Goal: Check status: Check status

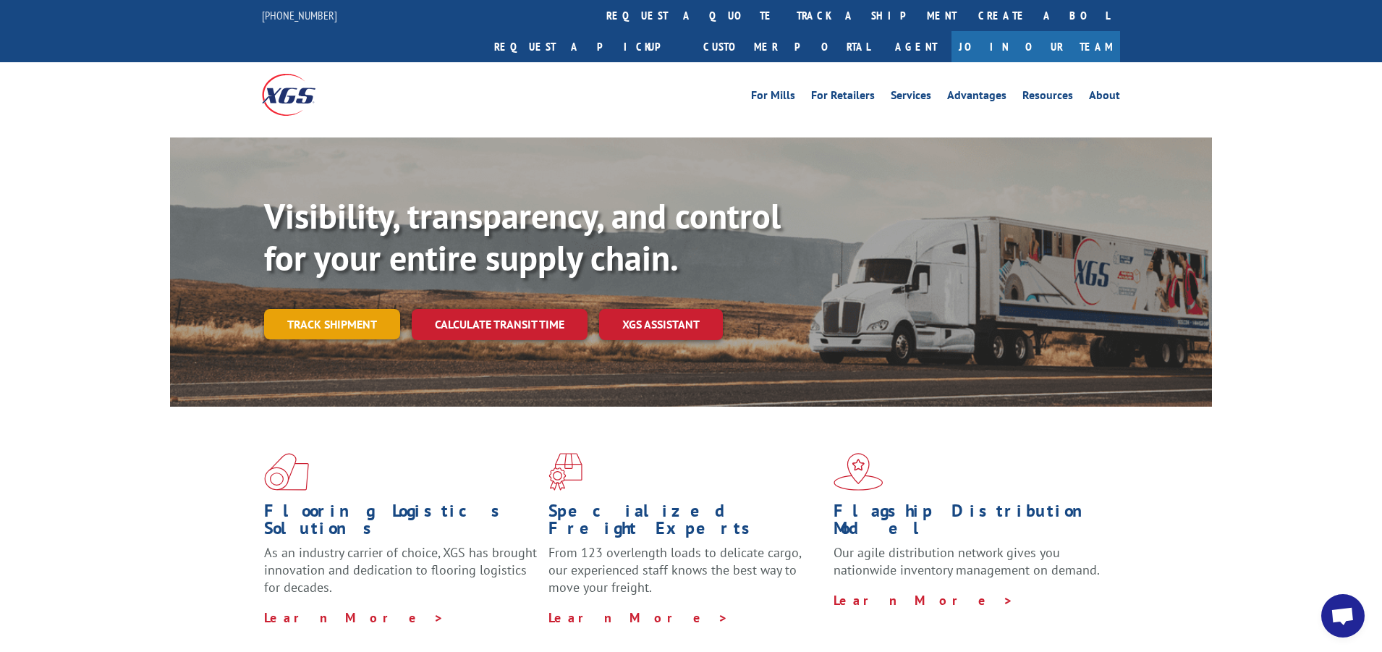
click at [344, 309] on link "Track shipment" at bounding box center [332, 324] width 136 height 30
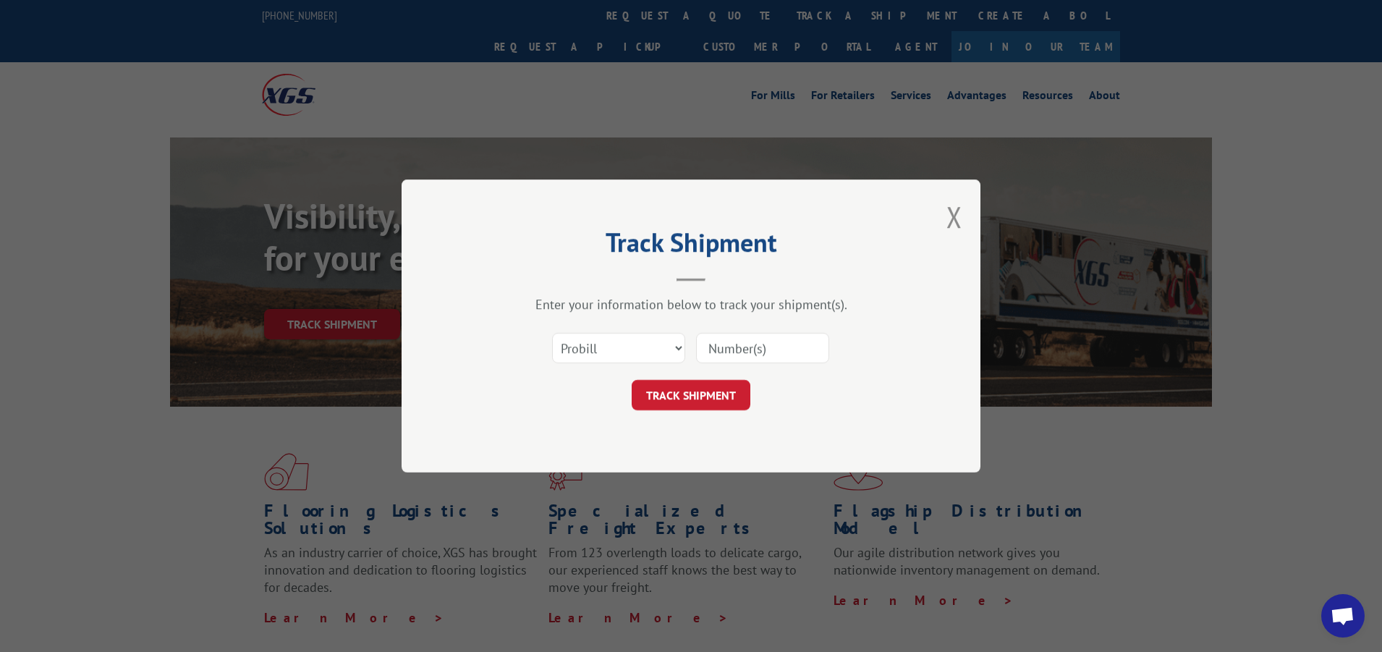
click at [797, 347] on input at bounding box center [762, 348] width 133 height 30
paste input "17009443"
type input "17009443"
drag, startPoint x: 685, startPoint y: 394, endPoint x: 697, endPoint y: 378, distance: 20.3
click at [684, 395] on button "TRACK SHIPMENT" at bounding box center [691, 395] width 119 height 30
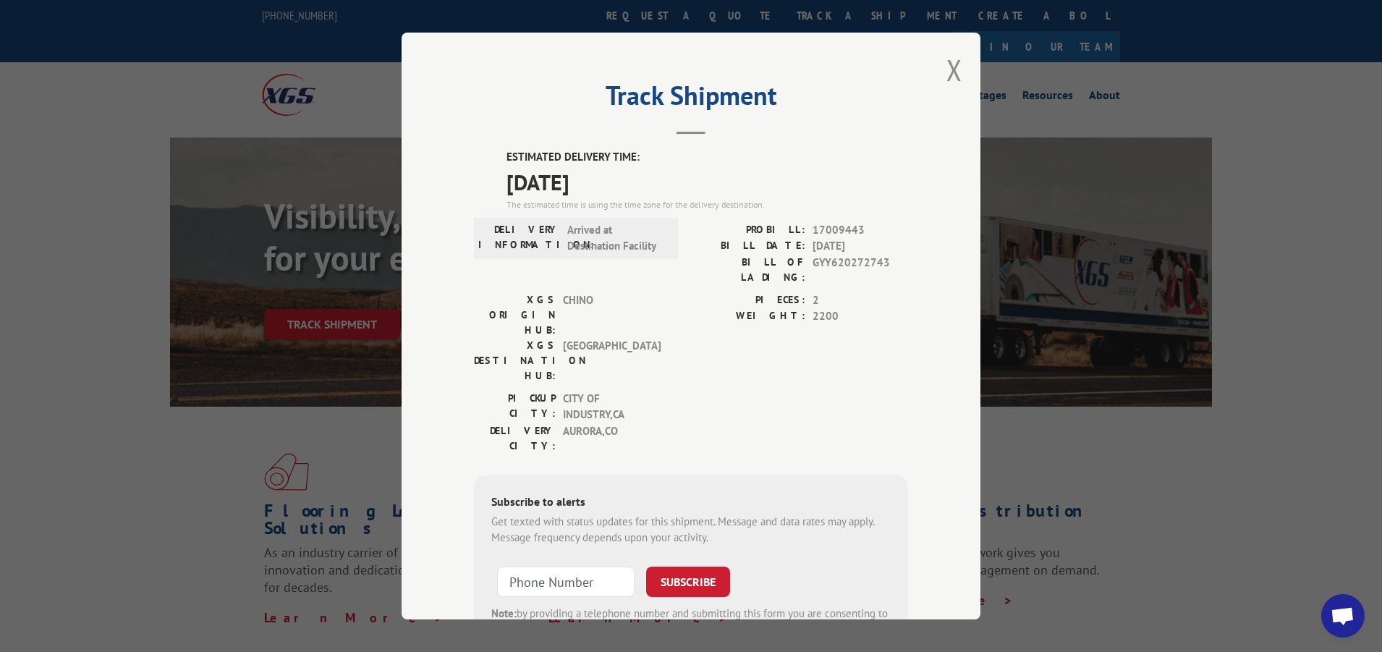
click at [1341, 601] on span "Open chat" at bounding box center [1342, 615] width 43 height 43
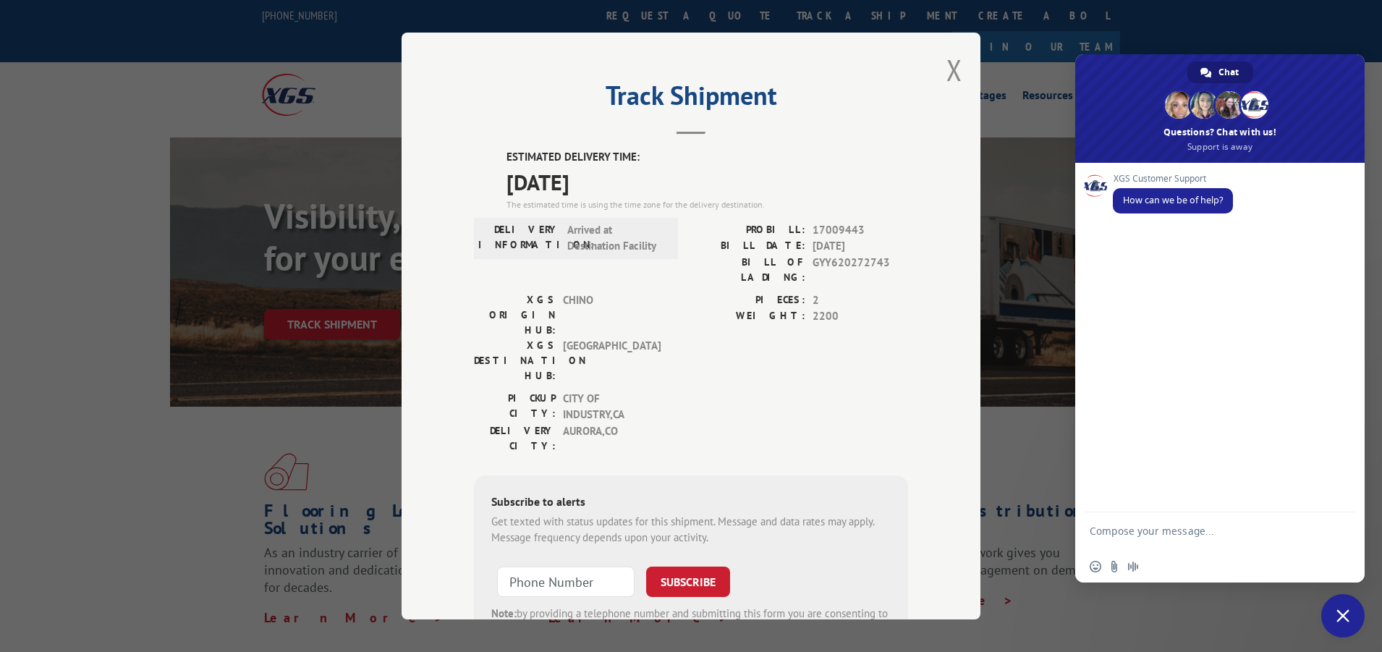
click at [1329, 602] on span "Close chat" at bounding box center [1342, 615] width 43 height 43
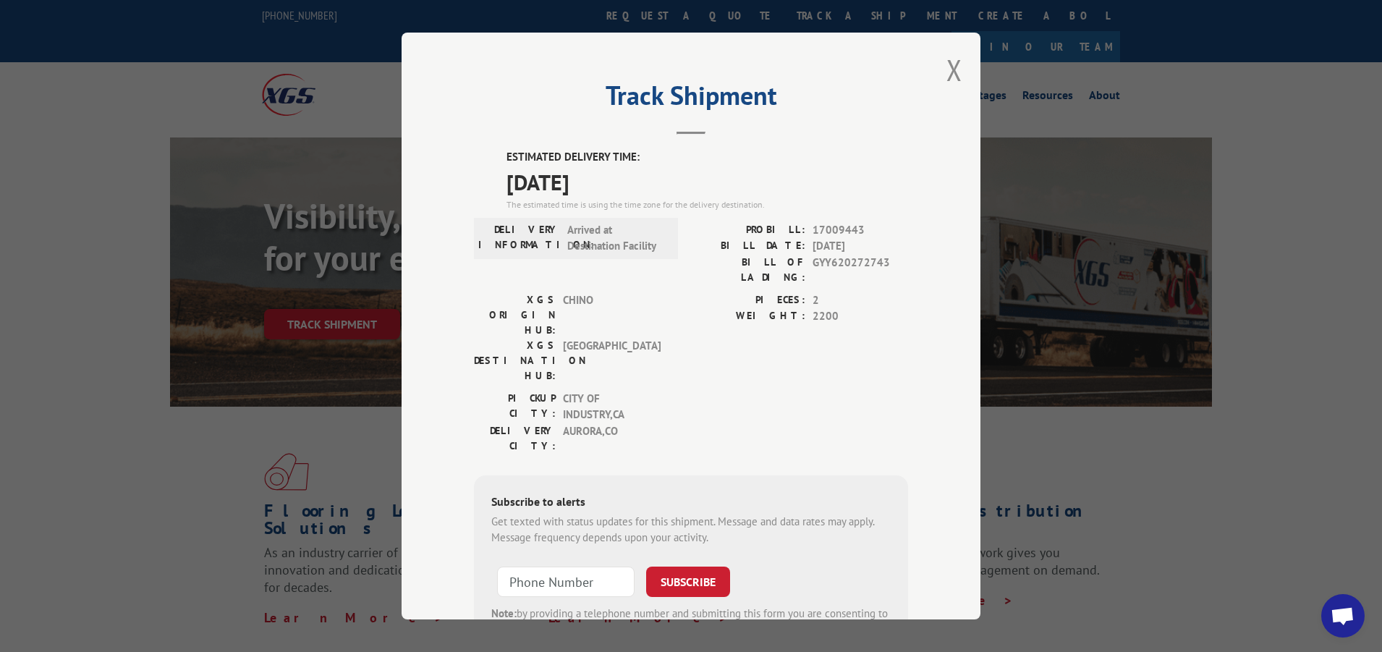
click at [1354, 616] on span "Open chat" at bounding box center [1343, 617] width 24 height 20
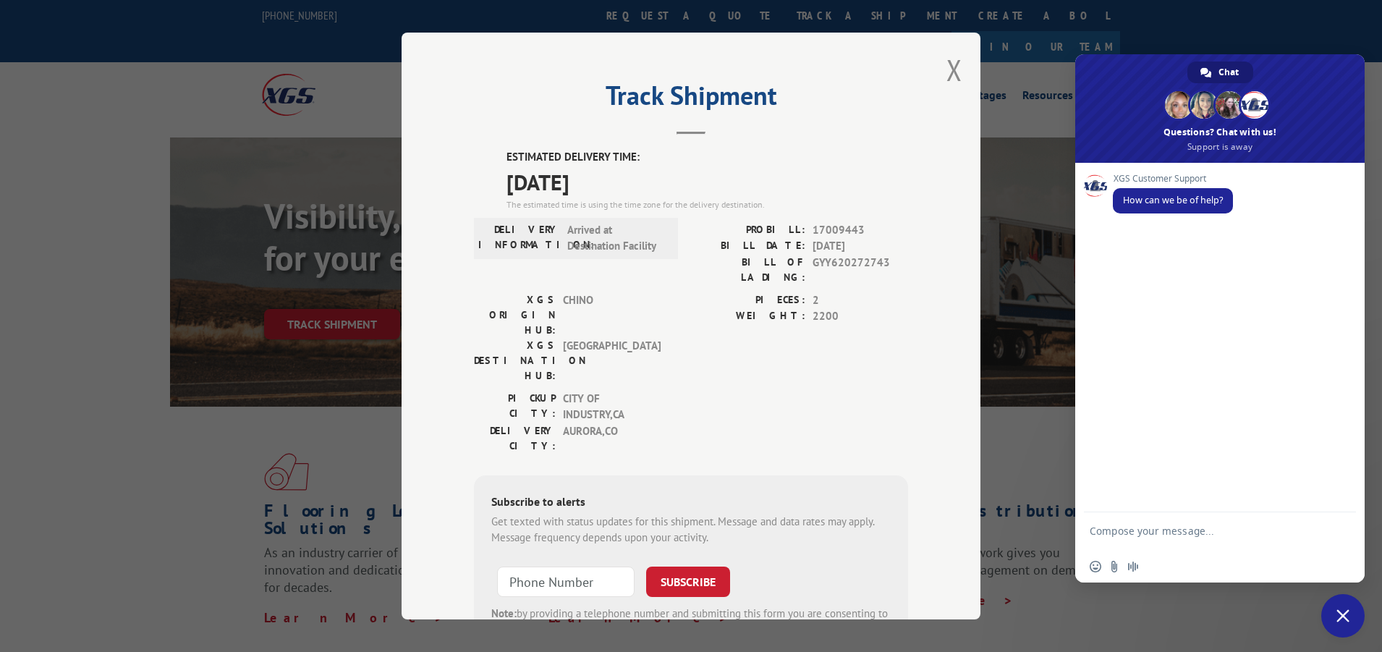
click at [1202, 535] on textarea "Compose your message..." at bounding box center [1204, 538] width 229 height 26
type textarea "Please help udpate pro 17009443 status"
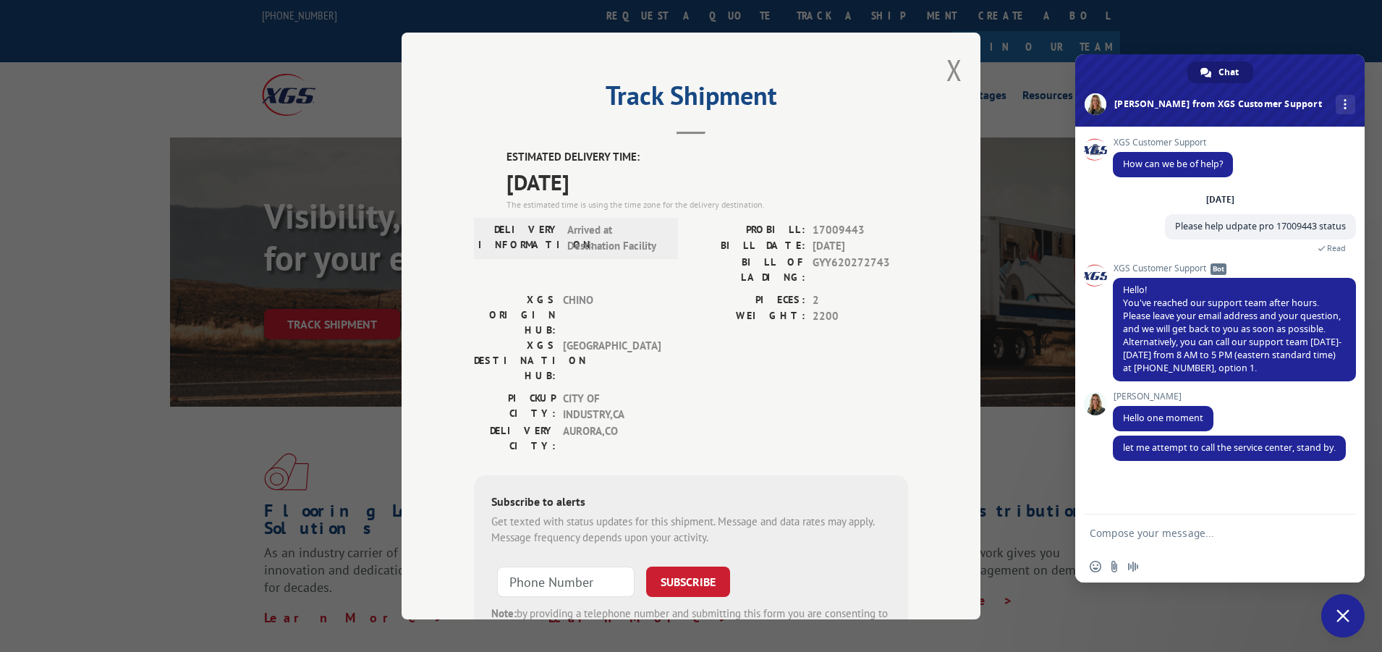
click at [1285, 539] on textarea "Compose your message..." at bounding box center [1204, 533] width 229 height 13
click at [1265, 544] on form at bounding box center [1204, 533] width 229 height 39
click at [1249, 553] on div "Insert an emoji Send a file Audio message" at bounding box center [1219, 567] width 289 height 32
click at [1250, 538] on textarea "Compose your message..." at bounding box center [1204, 533] width 229 height 13
type textarea "ty"
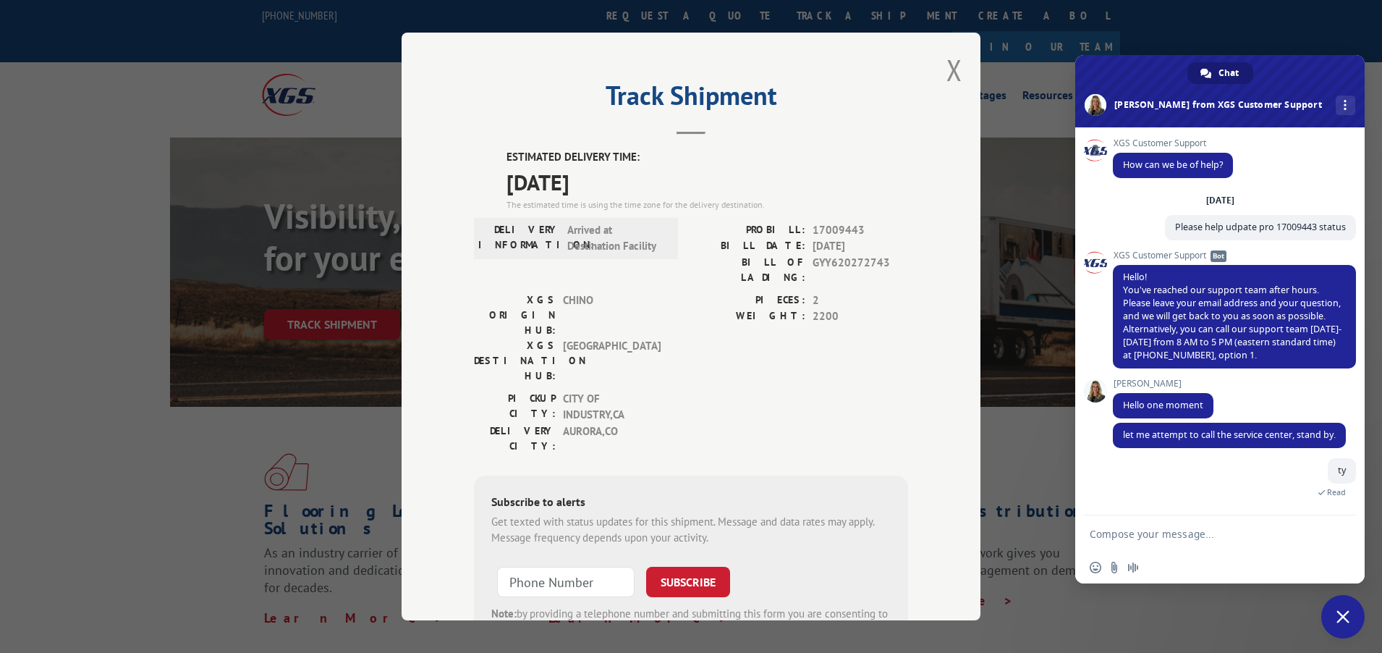
scroll to position [114, 0]
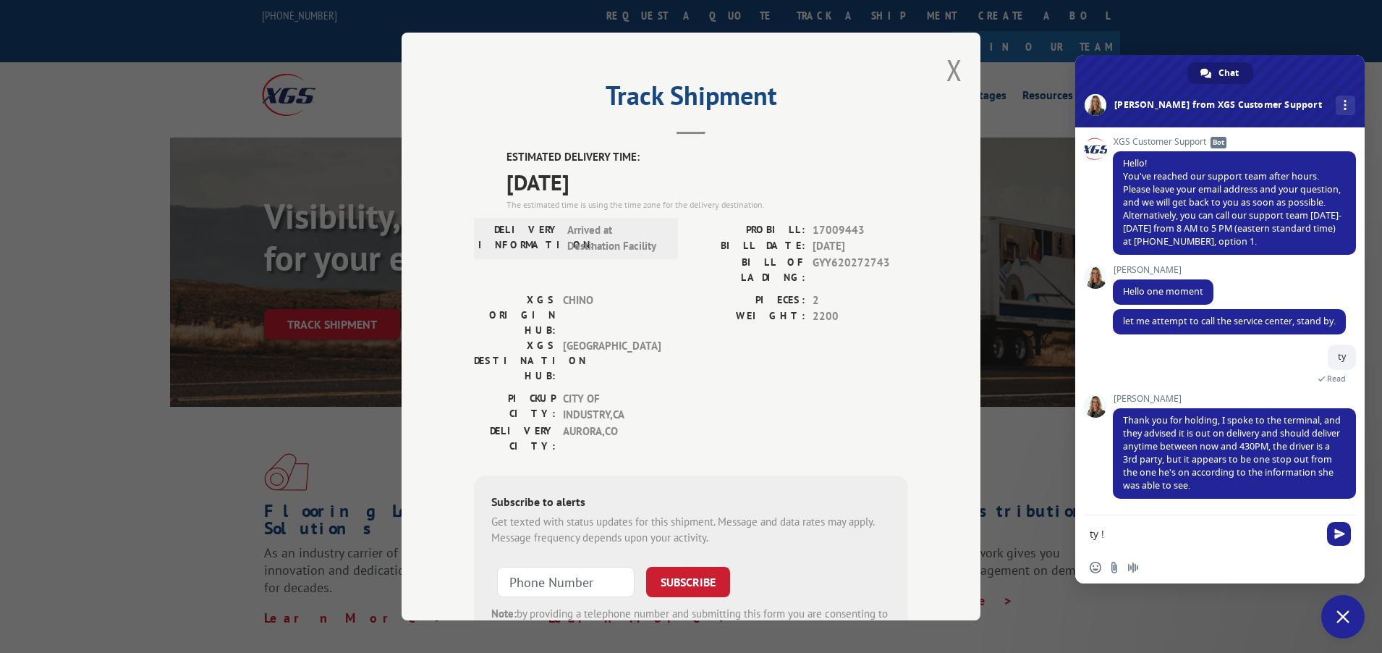
type textarea "ty !"
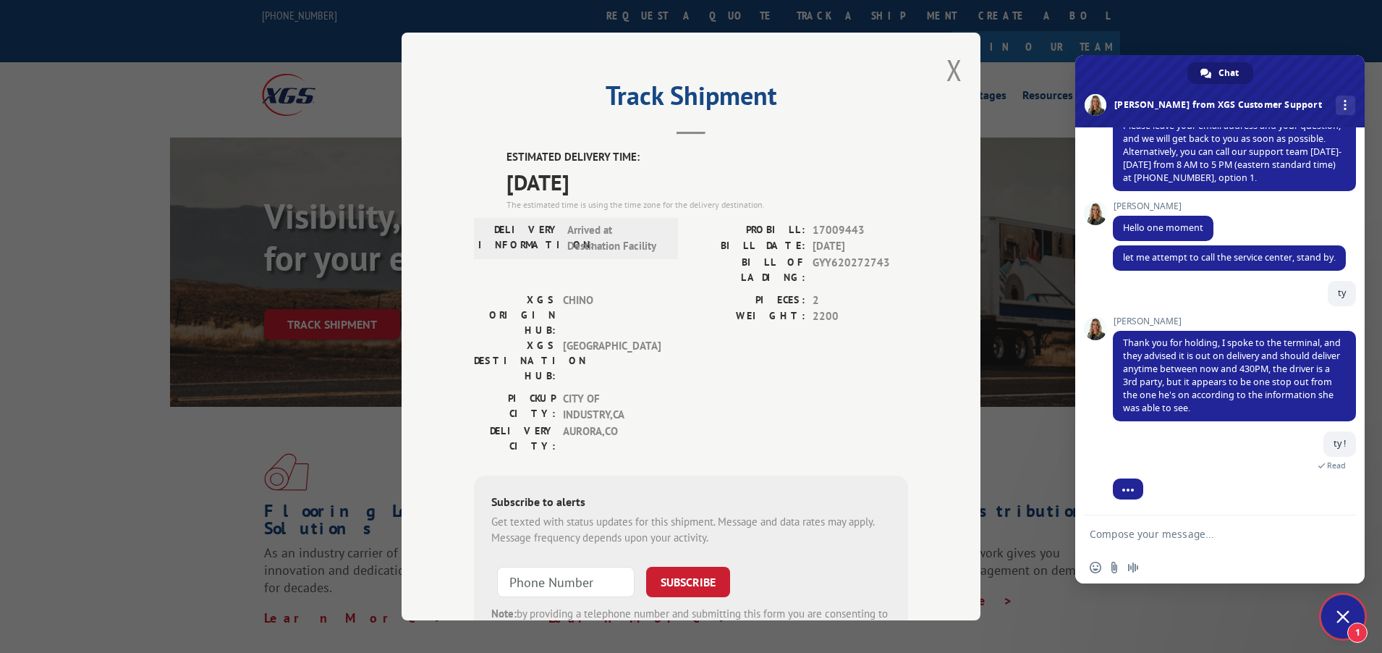
scroll to position [199, 0]
